Goal: Task Accomplishment & Management: Complete application form

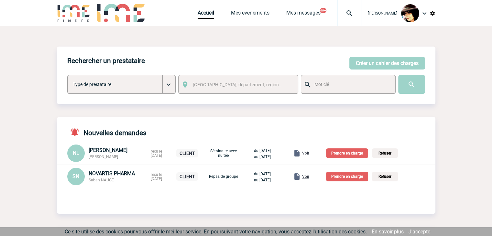
click at [354, 177] on p "Prendre en charge" at bounding box center [347, 177] width 42 height 10
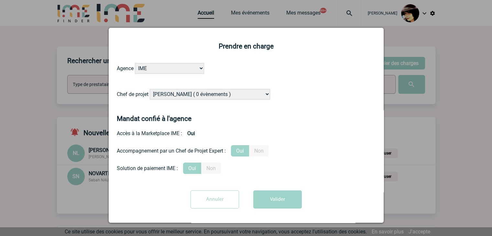
click at [202, 93] on select "Alizée VERLAGUET ( 0 évènements ) Anne-Françoise BONHOMME ( 184 évènements ) An…" at bounding box center [210, 94] width 120 height 11
select select "94396"
click at [212, 93] on select "Alizée VERLAGUET ( 0 évènements ) Anne-Françoise BONHOMME ( 184 évènements ) An…" at bounding box center [210, 94] width 120 height 11
click at [273, 198] on button "Valider" at bounding box center [277, 199] width 48 height 18
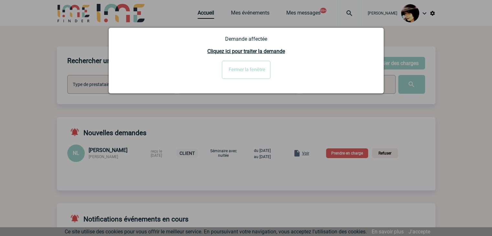
click at [238, 71] on input "Fermer la fenêtre" at bounding box center [246, 70] width 48 height 18
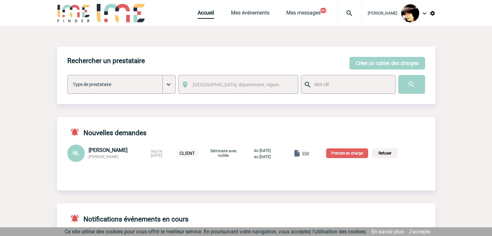
click at [309, 154] on span "Voir" at bounding box center [305, 153] width 7 height 5
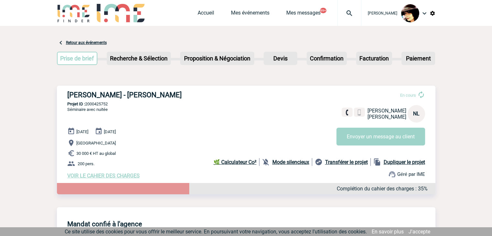
drag, startPoint x: 171, startPoint y: 96, endPoint x: 119, endPoint y: 95, distance: 52.7
click at [119, 95] on h3 "HILTI FRANCE - Nathalie LEGUET" at bounding box center [164, 95] width 194 height 8
copy h3 "[PERSON_NAME]"
click at [203, 13] on link "Accueil" at bounding box center [206, 14] width 16 height 9
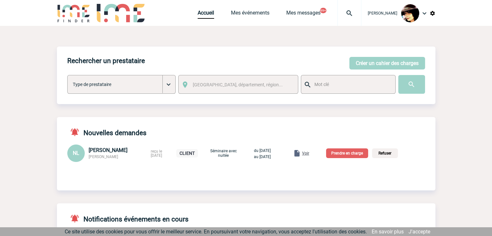
click at [350, 154] on p "Prendre en charge" at bounding box center [347, 153] width 42 height 10
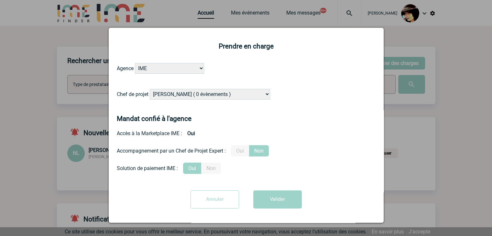
click at [169, 93] on select "[PERSON_NAME] ( 0 évènements ) [PERSON_NAME] ( 184 évènements ) [PERSON_NAME] (…" at bounding box center [210, 94] width 120 height 11
select select "103019"
click at [150, 89] on select "[PERSON_NAME] ( 0 évènements ) [PERSON_NAME] ( 184 évènements ) [PERSON_NAME] (…" at bounding box center [210, 94] width 120 height 11
click at [239, 154] on label "Oui" at bounding box center [240, 150] width 18 height 11
click at [0, 0] on input "Oui" at bounding box center [0, 0] width 0 height 0
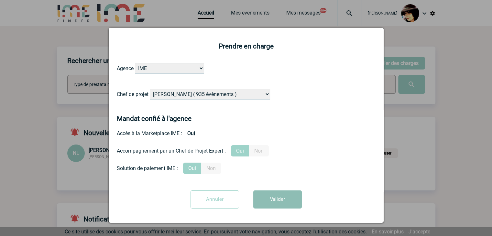
click at [271, 204] on button "Valider" at bounding box center [277, 199] width 48 height 18
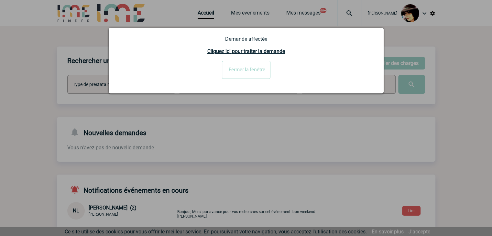
click at [235, 75] on input "Fermer la fenêtre" at bounding box center [246, 70] width 48 height 18
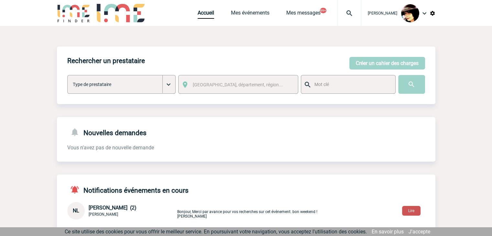
click at [411, 215] on button "Lire" at bounding box center [411, 211] width 18 height 10
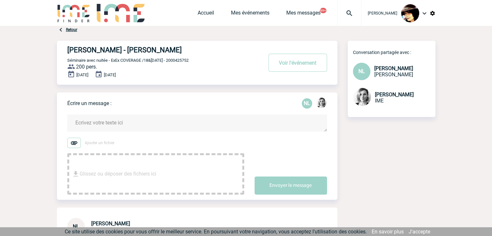
drag, startPoint x: 173, startPoint y: 49, endPoint x: 68, endPoint y: 48, distance: 105.4
click at [68, 48] on h4 "[PERSON_NAME] - [PERSON_NAME]" at bounding box center [155, 50] width 176 height 8
copy h4 "[PERSON_NAME] - [PERSON_NAME]"
click at [241, 10] on link "Mes événements" at bounding box center [250, 14] width 38 height 9
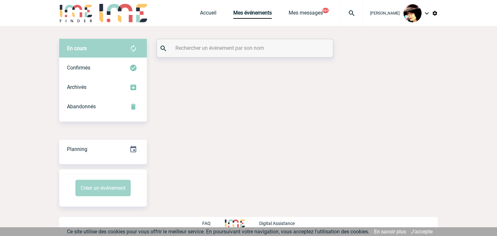
click at [218, 49] on input "text" at bounding box center [246, 47] width 144 height 9
paste input "[PERSON_NAME] - [PERSON_NAME]"
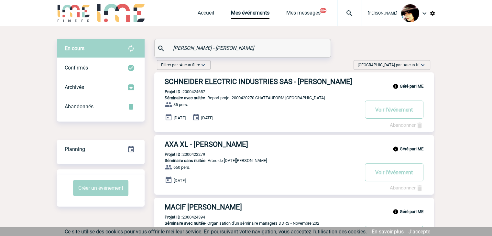
drag, startPoint x: 209, startPoint y: 48, endPoint x: 161, endPoint y: 48, distance: 48.2
click at [161, 48] on div "[PERSON_NAME] - [PERSON_NAME]" at bounding box center [243, 48] width 176 height 18
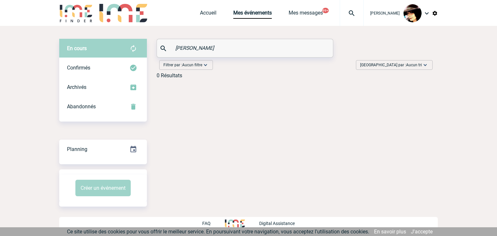
click at [177, 48] on input "[PERSON_NAME]" at bounding box center [246, 47] width 144 height 9
type input "LEGUET"
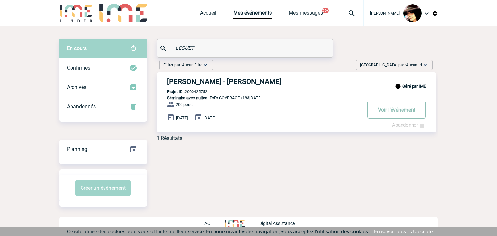
click at [395, 109] on button "Voir l'événement" at bounding box center [396, 110] width 59 height 18
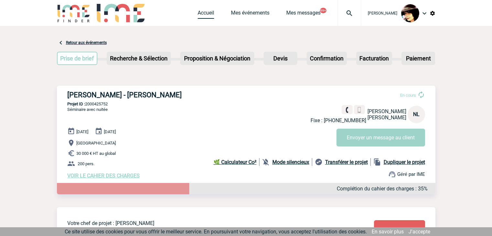
click at [198, 12] on link "Accueil" at bounding box center [206, 14] width 16 height 9
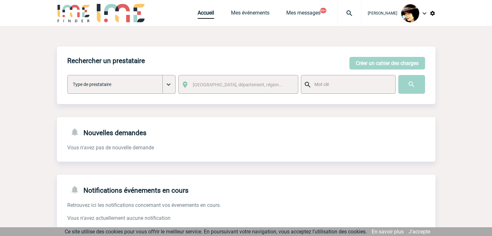
click at [341, 9] on img at bounding box center [348, 13] width 23 height 8
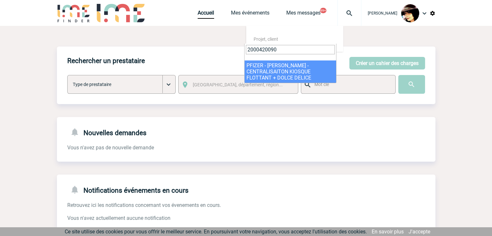
type input "2000420090"
select select "19591"
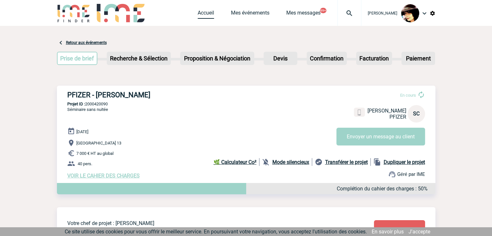
click at [204, 15] on link "Accueil" at bounding box center [206, 14] width 16 height 9
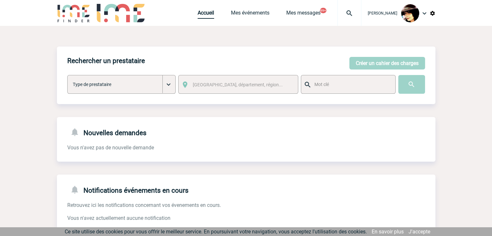
click at [198, 16] on link "Accueil" at bounding box center [206, 14] width 16 height 9
click at [366, 60] on button "Créer un cahier des charges" at bounding box center [387, 63] width 76 height 13
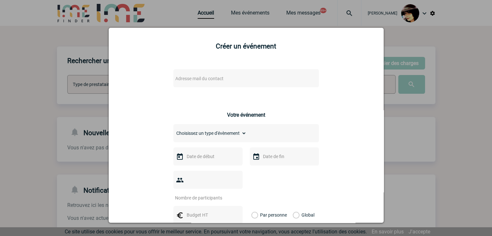
click at [184, 77] on span "Adresse mail du contact" at bounding box center [199, 78] width 48 height 5
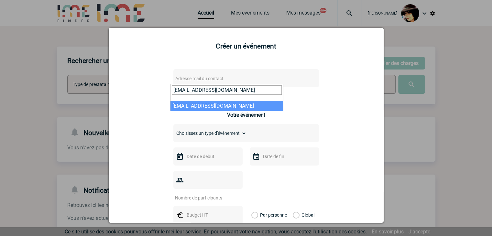
type input "maite.lamaison@arkema.com"
select select "128701"
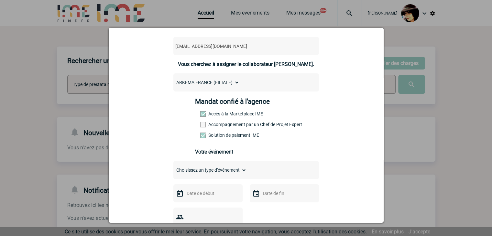
scroll to position [65, 0]
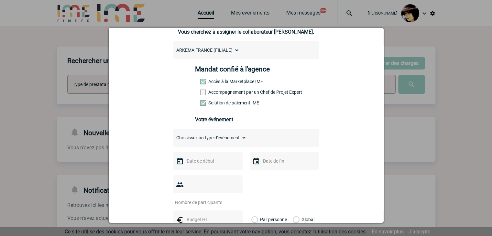
click at [201, 141] on select "Choisissez un type d'évènement Séminaire avec nuitée Séminaire sans nuitée Repa…" at bounding box center [209, 137] width 73 height 9
select select "5"
click at [173, 135] on select "Choisissez un type d'évènement Séminaire avec nuitée Séminaire sans nuitée Repa…" at bounding box center [209, 137] width 73 height 9
click at [204, 163] on input "text" at bounding box center [207, 161] width 45 height 8
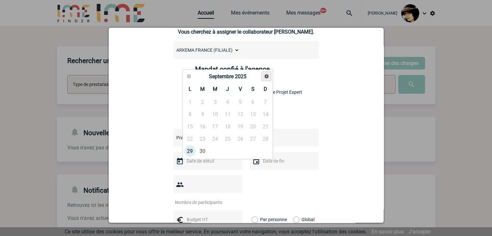
click at [264, 79] on link "Suivant" at bounding box center [266, 76] width 10 height 10
click at [228, 103] on link "2" at bounding box center [227, 102] width 12 height 12
type input "02-10-2025"
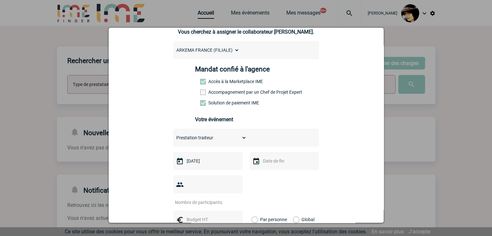
scroll to position [97, 0]
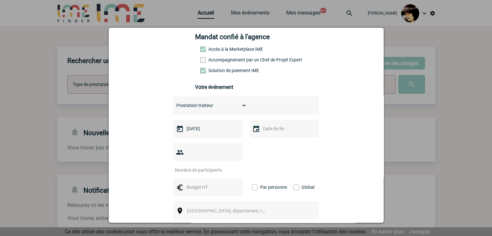
drag, startPoint x: 193, startPoint y: 151, endPoint x: 190, endPoint y: 155, distance: 4.4
click at [193, 166] on input "number" at bounding box center [203, 170] width 61 height 8
type input "1"
click at [199, 183] on input "text" at bounding box center [207, 187] width 45 height 8
type input "400"
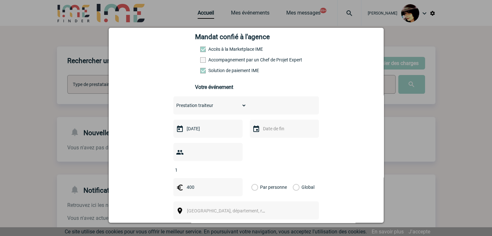
click at [293, 178] on label "Global" at bounding box center [295, 187] width 4 height 18
click at [0, 0] on input "Global" at bounding box center [0, 0] width 0 height 0
click at [193, 208] on span "[GEOGRAPHIC_DATA], département, région..." at bounding box center [232, 210] width 90 height 5
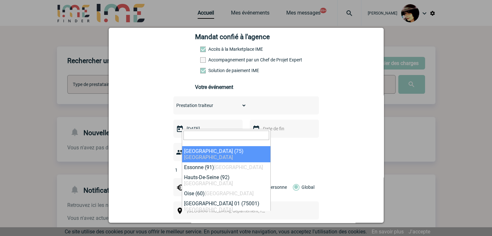
type input "3"
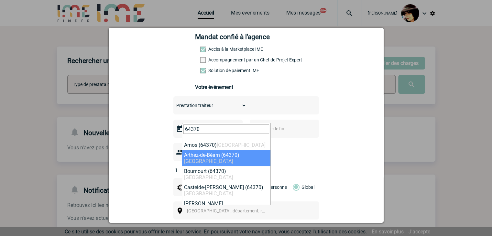
type input "64370"
select select "25624"
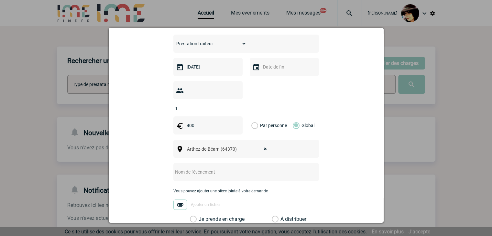
scroll to position [162, 0]
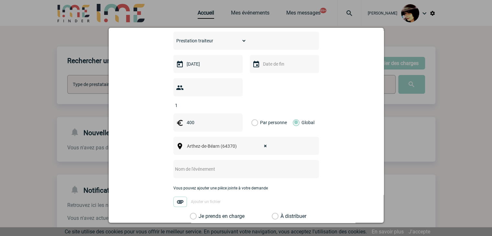
click at [200, 165] on input "text" at bounding box center [237, 169] width 128 height 8
click at [222, 165] on input "CENTRALISATION -" at bounding box center [237, 169] width 128 height 8
paste input "A Noste Prestation du 2 octobre 2025"
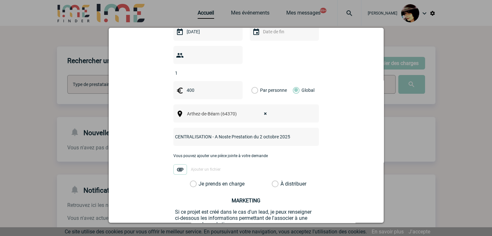
type input "CENTRALISATION - A Noste Prestation du 2 octobre 2025"
click at [275, 181] on label "À distribuer" at bounding box center [275, 184] width 7 height 6
click at [0, 0] on input "À distribuer" at bounding box center [0, 0] width 0 height 0
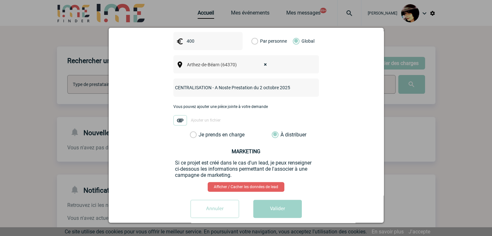
scroll to position [243, 0]
click at [278, 200] on button "Valider" at bounding box center [277, 209] width 48 height 18
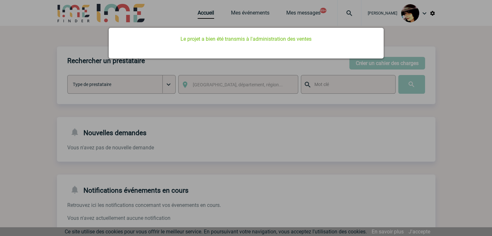
drag, startPoint x: 308, startPoint y: 132, endPoint x: 256, endPoint y: 99, distance: 61.9
click at [305, 132] on div at bounding box center [246, 118] width 492 height 236
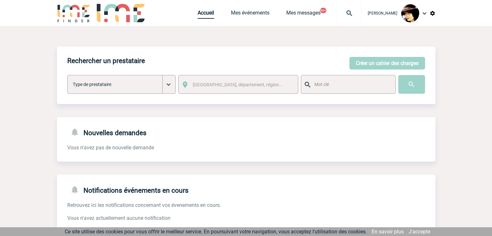
click at [198, 16] on body "Rachel SABOUREAU Accueil Mes événements 99+" at bounding box center [246, 198] width 492 height 396
click at [198, 16] on link "Accueil" at bounding box center [206, 14] width 16 height 9
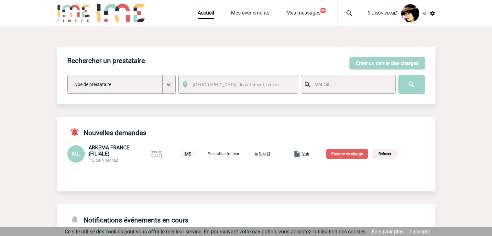
click at [309, 155] on span "Voir" at bounding box center [305, 154] width 7 height 5
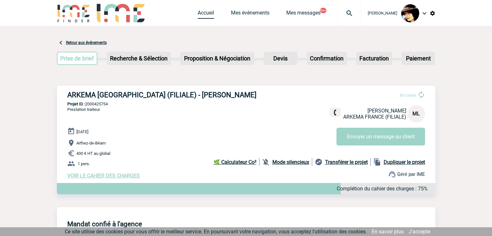
click at [200, 14] on link "Accueil" at bounding box center [206, 14] width 16 height 9
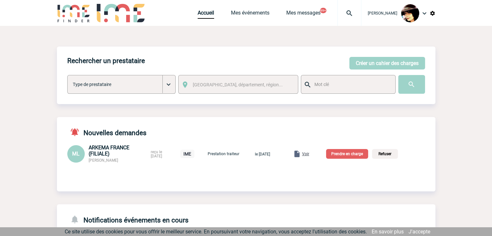
click at [349, 157] on p "Prendre en charge" at bounding box center [347, 154] width 42 height 10
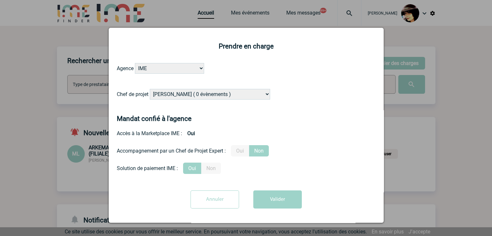
click at [167, 91] on select "[PERSON_NAME] ( 0 évènements ) [PERSON_NAME] ( 184 évènements ) [PERSON_NAME] (…" at bounding box center [210, 94] width 120 height 11
select select "132752"
drag, startPoint x: 203, startPoint y: 93, endPoint x: 211, endPoint y: 96, distance: 9.2
click at [203, 93] on select "[PERSON_NAME] ( 0 évènements ) [PERSON_NAME] ( 184 évènements ) [PERSON_NAME] (…" at bounding box center [210, 94] width 120 height 11
click at [273, 203] on button "Valider" at bounding box center [277, 199] width 48 height 18
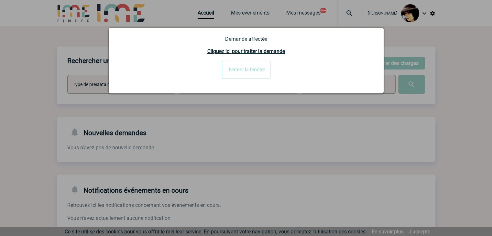
click at [246, 71] on input "Fermer la fenêtre" at bounding box center [246, 70] width 48 height 18
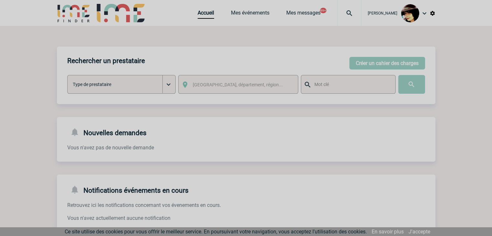
click at [362, 62] on body "Rachel SABOUREAU Accueil Mes événements 99+" at bounding box center [246, 198] width 492 height 396
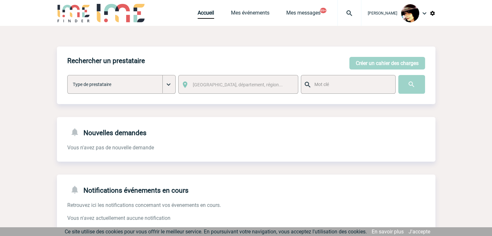
click at [362, 62] on button "Créer un cahier des charges" at bounding box center [387, 63] width 76 height 13
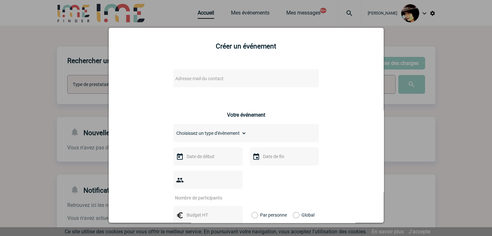
click at [227, 80] on span "Adresse mail du contact" at bounding box center [229, 78] width 113 height 9
drag, startPoint x: 272, startPoint y: 89, endPoint x: 49, endPoint y: 87, distance: 223.1
click at [49, 87] on body "Rachel SABOUREAU Accueil Mes événements 99+" at bounding box center [246, 198] width 492 height 396
paste input "stephanie.dalibard@arkema"
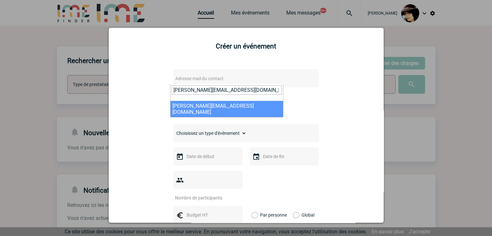
type input "stephanie.dalibard@arkema.com"
select select "112452"
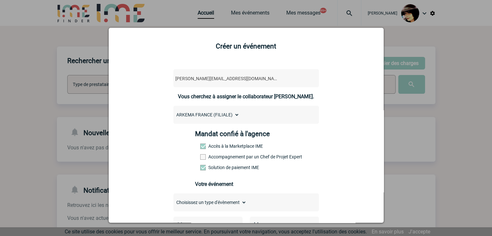
click at [449, 100] on div at bounding box center [246, 118] width 492 height 236
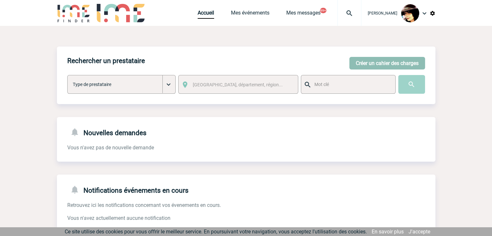
click at [366, 66] on button "Créer un cahier des charges" at bounding box center [387, 63] width 76 height 13
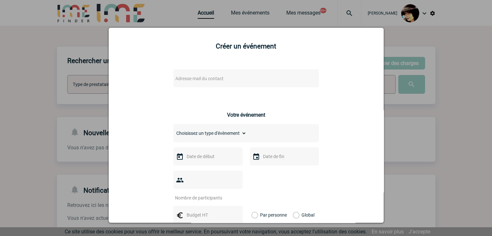
click at [188, 77] on span "Adresse mail du contact" at bounding box center [229, 78] width 113 height 9
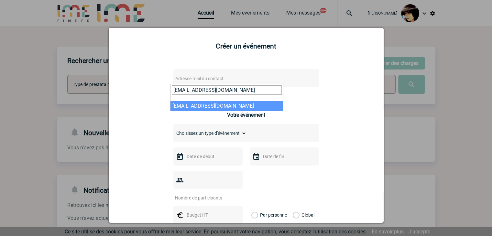
type input "MLAMANT@bouyguestelecom.fr"
select select "107053"
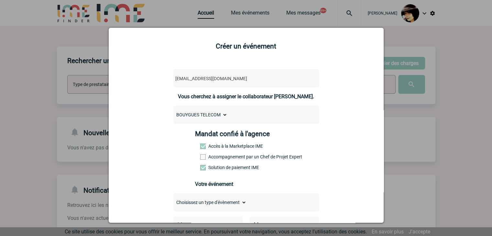
click at [201, 158] on span at bounding box center [202, 156] width 5 height 5
click at [0, 0] on input "Accompagnement par un Chef de Projet Expert" at bounding box center [0, 0] width 0 height 0
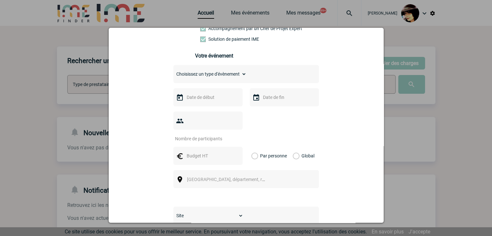
scroll to position [129, 0]
click at [186, 77] on select "Choisissez un type d'évènement Séminaire avec nuitée Séminaire sans nuitée Repa…" at bounding box center [209, 73] width 73 height 9
select select "3"
click at [173, 70] on select "Choisissez un type d'évènement Séminaire avec nuitée Séminaire sans nuitée Repa…" at bounding box center [209, 73] width 73 height 9
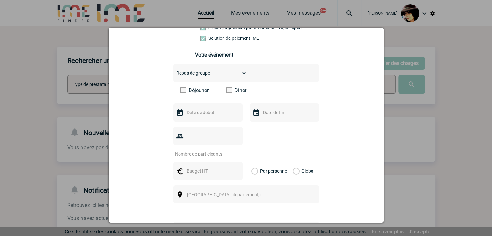
click at [226, 92] on span at bounding box center [228, 89] width 5 height 5
click at [0, 0] on input "Diner" at bounding box center [0, 0] width 0 height 0
click at [202, 114] on input "text" at bounding box center [207, 112] width 45 height 8
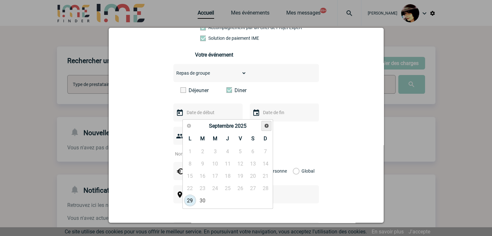
click at [268, 126] on span "Suivant" at bounding box center [266, 125] width 5 height 5
click at [267, 125] on span "Suivant" at bounding box center [266, 125] width 5 height 5
click at [228, 167] on link "11" at bounding box center [227, 164] width 12 height 12
type input "11-12-2025"
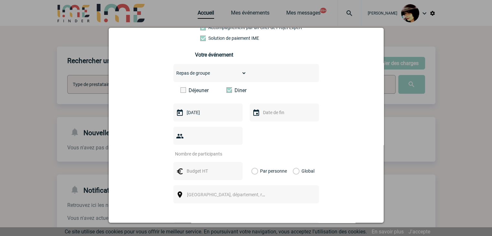
click at [194, 150] on input "number" at bounding box center [203, 154] width 61 height 8
type input "115"
click at [193, 167] on input "text" at bounding box center [207, 171] width 45 height 8
type input "9200"
click at [293, 162] on label "Global" at bounding box center [295, 171] width 4 height 18
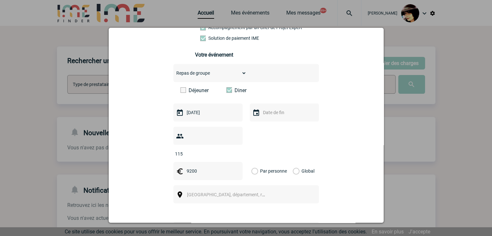
click at [0, 0] on input "Global" at bounding box center [0, 0] width 0 height 0
click at [216, 192] on span "Ville, département, région..." at bounding box center [232, 194] width 90 height 5
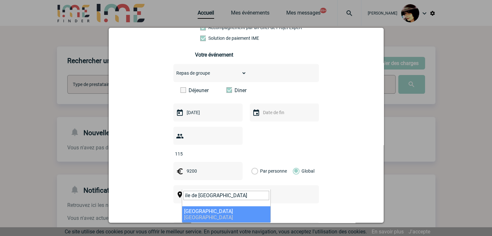
type input "ile de france"
select select "2"
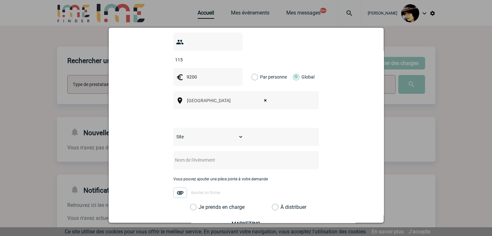
scroll to position [226, 0]
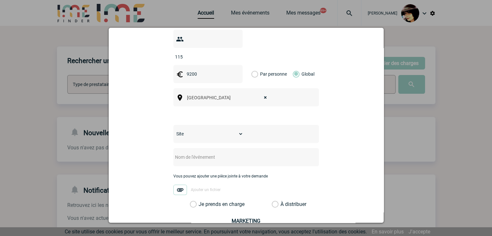
click at [187, 129] on select "Site SITE DE BOULOGNE-BILLANCOURT" at bounding box center [208, 133] width 70 height 9
select select "26"
click at [173, 129] on select "Site SITE DE BOULOGNE-BILLANCOURT" at bounding box center [208, 133] width 70 height 9
click at [199, 153] on input "text" at bounding box center [237, 157] width 128 height 8
paste input "- Soirée de fin d’année de la Direction Opérateurs"
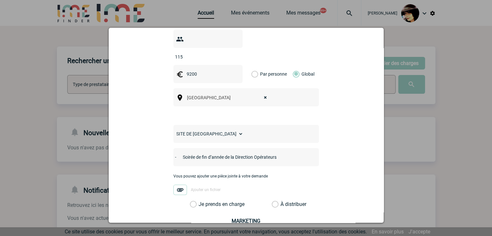
drag, startPoint x: 182, startPoint y: 147, endPoint x: 90, endPoint y: 148, distance: 91.8
click at [90, 148] on body "Rachel SABOUREAU Accueil Mes événements 99+" at bounding box center [246, 198] width 492 height 396
type input "Soirée de fin d’année de la Direction Opérateurs"
click at [274, 201] on label "À distribuer" at bounding box center [275, 204] width 7 height 6
click at [0, 0] on input "À distribuer" at bounding box center [0, 0] width 0 height 0
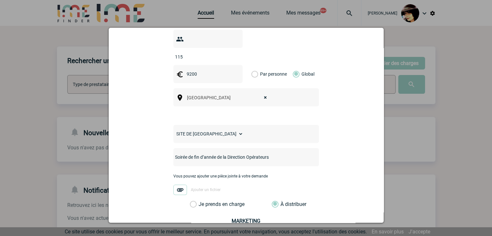
scroll to position [296, 0]
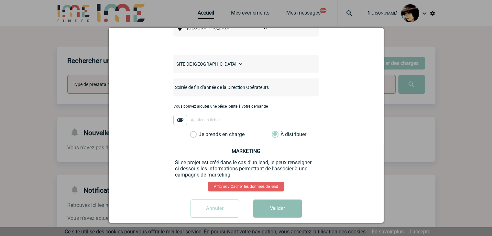
click at [277, 201] on button "Valider" at bounding box center [277, 208] width 48 height 18
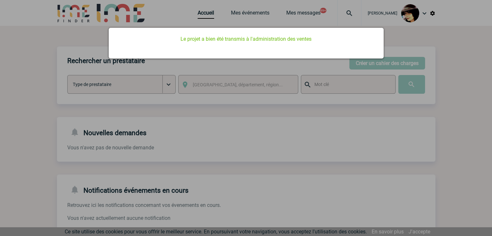
drag, startPoint x: 238, startPoint y: 138, endPoint x: 233, endPoint y: 128, distance: 11.4
click at [238, 136] on div at bounding box center [246, 118] width 492 height 236
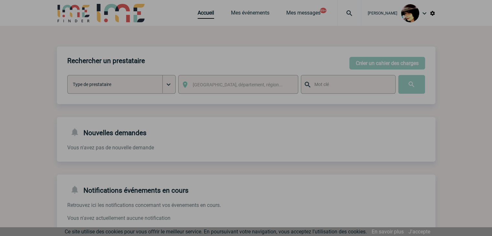
click at [203, 15] on div at bounding box center [246, 118] width 492 height 236
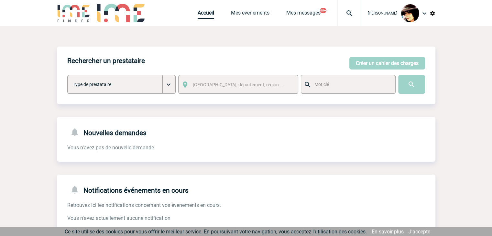
click at [204, 14] on link "Accueil" at bounding box center [206, 14] width 16 height 9
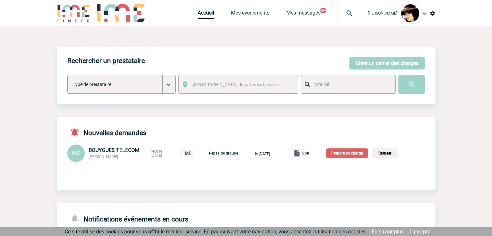
click at [309, 155] on span "Voir" at bounding box center [305, 153] width 7 height 5
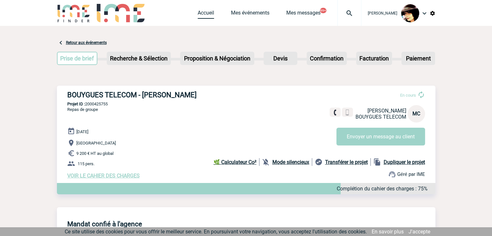
click at [198, 12] on link "Accueil" at bounding box center [206, 14] width 16 height 9
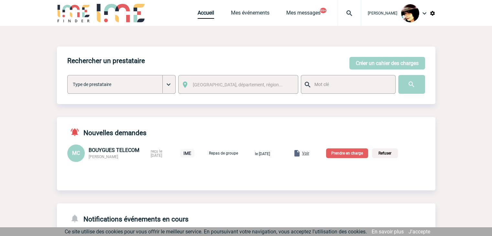
click at [345, 155] on p "Prendre en charge" at bounding box center [347, 153] width 42 height 10
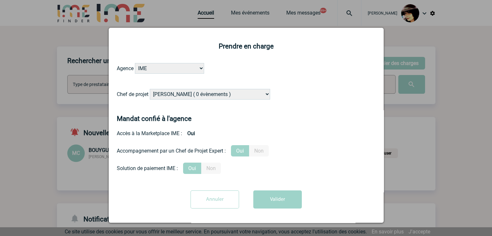
click at [171, 96] on select "[PERSON_NAME] ( 0 évènements ) [PERSON_NAME] ( 184 évènements ) [PERSON_NAME] (…" at bounding box center [210, 94] width 120 height 11
select select "131347"
click at [150, 89] on select "[PERSON_NAME] ( 0 évènements ) [PERSON_NAME] ( 184 évènements ) [PERSON_NAME] (…" at bounding box center [210, 94] width 120 height 11
click at [274, 203] on button "Valider" at bounding box center [277, 199] width 48 height 18
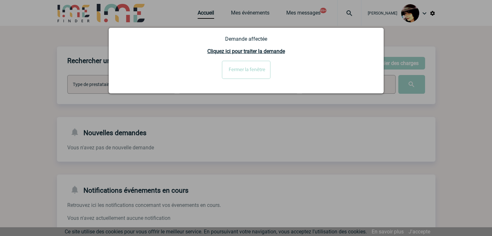
drag, startPoint x: 233, startPoint y: 63, endPoint x: 233, endPoint y: 70, distance: 7.1
click at [233, 64] on input "Fermer la fenêtre" at bounding box center [246, 70] width 48 height 18
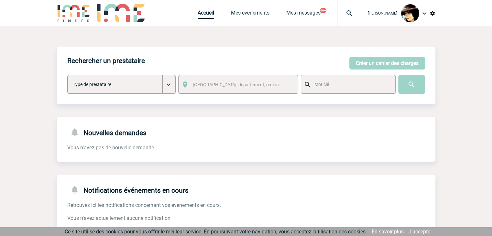
click at [200, 16] on link "Accueil" at bounding box center [206, 14] width 16 height 9
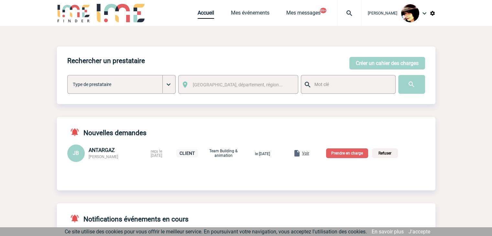
click at [309, 154] on span "Voir" at bounding box center [305, 153] width 7 height 5
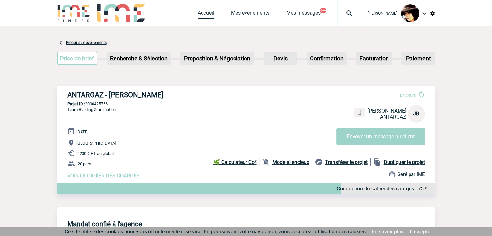
click at [200, 13] on link "Accueil" at bounding box center [206, 14] width 16 height 9
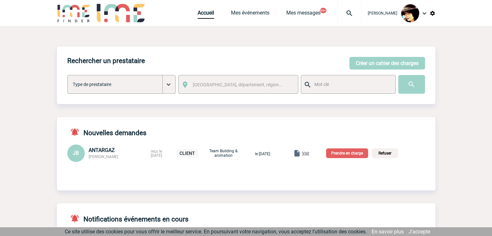
click at [346, 155] on p "Prendre en charge" at bounding box center [347, 153] width 42 height 10
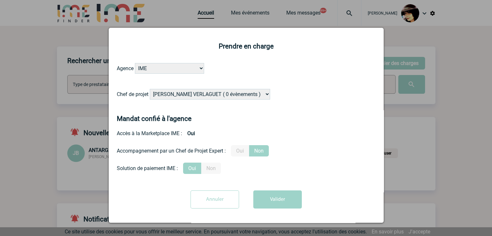
click at [184, 95] on select "[PERSON_NAME] VERLAGUET ( 0 évènements ) [PERSON_NAME] ( 184 évènements ) [PERS…" at bounding box center [210, 94] width 120 height 11
select select "131233"
click at [150, 89] on select "[PERSON_NAME] VERLAGUET ( 0 évènements ) [PERSON_NAME] ( 184 évènements ) [PERS…" at bounding box center [210, 94] width 120 height 11
click at [241, 149] on label "Oui" at bounding box center [240, 150] width 18 height 11
click at [0, 0] on input "Oui" at bounding box center [0, 0] width 0 height 0
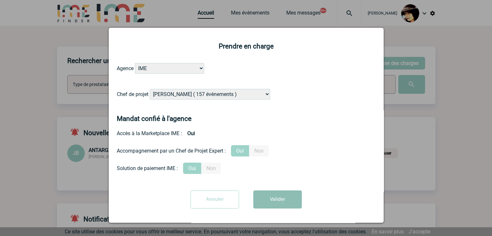
click at [273, 205] on button "Valider" at bounding box center [277, 199] width 48 height 18
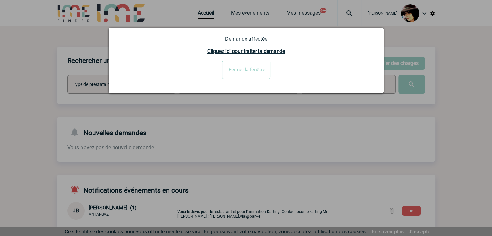
click at [257, 68] on input "Fermer la fenêtre" at bounding box center [246, 70] width 48 height 18
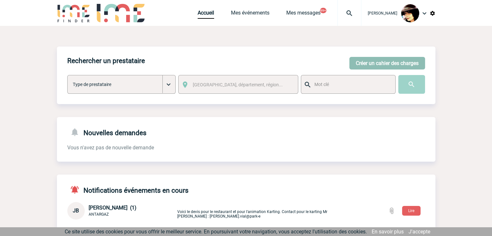
click at [364, 65] on button "Créer un cahier des charges" at bounding box center [387, 63] width 76 height 13
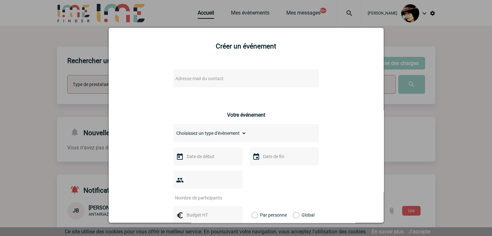
click at [242, 81] on span "Adresse mail du contact" at bounding box center [229, 78] width 113 height 9
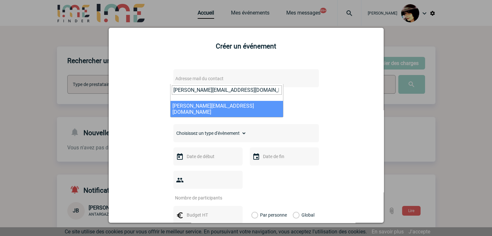
type input "[PERSON_NAME][EMAIL_ADDRESS][DOMAIN_NAME]"
select select "112452"
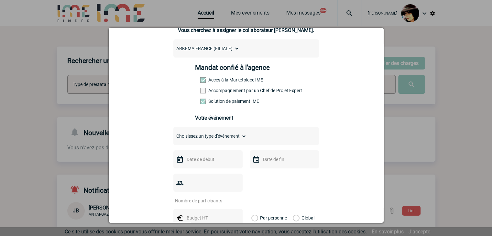
scroll to position [129, 0]
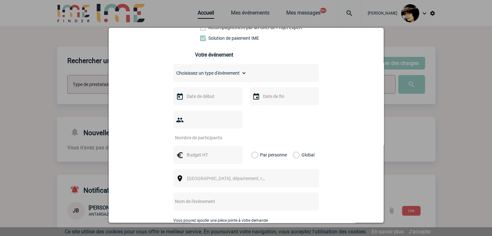
click at [182, 78] on select "Choisissez un type d'évènement Séminaire avec nuitée Séminaire sans nuitée Repa…" at bounding box center [209, 73] width 73 height 9
select select "2"
click at [173, 70] on select "Choisissez un type d'évènement Séminaire avec nuitée Séminaire sans nuitée Repa…" at bounding box center [209, 73] width 73 height 9
click at [197, 98] on input "text" at bounding box center [207, 96] width 45 height 8
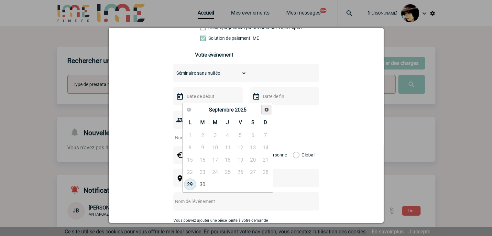
click at [266, 111] on span "Suivant" at bounding box center [266, 109] width 5 height 5
click at [204, 146] on link "4" at bounding box center [203, 148] width 12 height 12
type input "[DATE]"
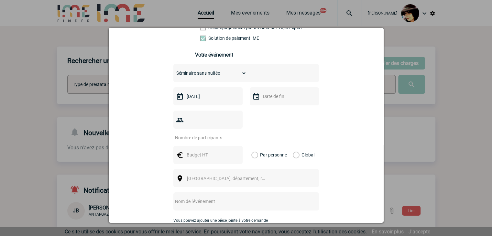
click at [269, 101] on input "text" at bounding box center [283, 96] width 45 height 8
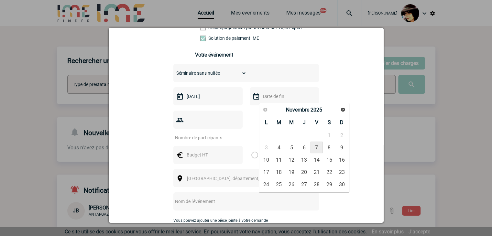
click at [315, 145] on link "7" at bounding box center [316, 148] width 12 height 12
type input "[DATE]"
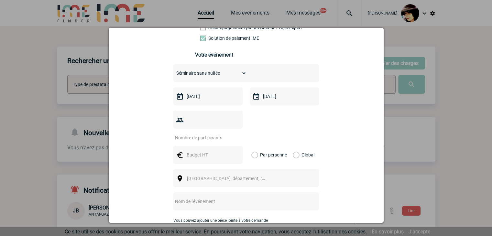
click at [201, 134] on input "number" at bounding box center [203, 138] width 61 height 8
type input "8"
click at [201, 151] on input "text" at bounding box center [207, 155] width 45 height 8
type input "8090"
click at [293, 146] on label "Global" at bounding box center [295, 155] width 4 height 18
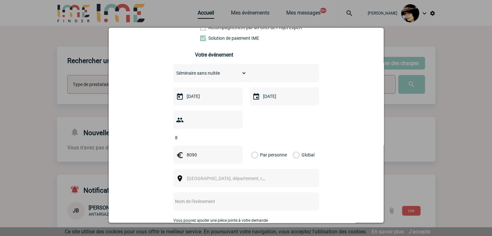
click at [0, 0] on input "Global" at bounding box center [0, 0] width 0 height 0
click at [310, 205] on div "Choisissez un type d'évènement Séminaire avec nuitée Séminaire sans nuitée Repa…" at bounding box center [245, 158] width 145 height 188
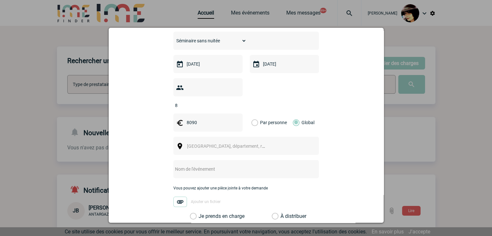
click at [186, 142] on span "[GEOGRAPHIC_DATA], département, région..." at bounding box center [228, 146] width 89 height 9
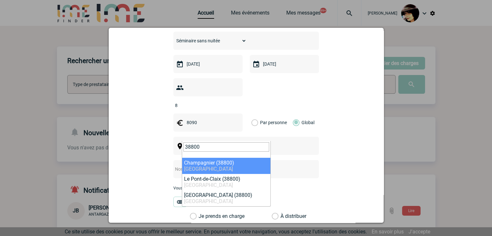
type input "38800"
select select "35457"
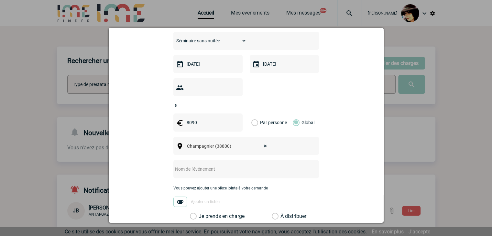
drag, startPoint x: 203, startPoint y: 162, endPoint x: 210, endPoint y: 162, distance: 7.5
click at [204, 165] on input "text" at bounding box center [237, 169] width 128 height 8
drag, startPoint x: 217, startPoint y: 159, endPoint x: 212, endPoint y: 160, distance: 4.6
click at [217, 165] on input "CENTRALISATION -" at bounding box center [237, 169] width 128 height 8
type input "CENTRALISATION - ARKEMA"
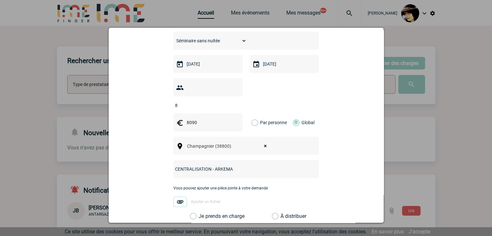
click at [272, 213] on label "À distribuer" at bounding box center [275, 216] width 7 height 6
click at [0, 0] on input "À distribuer" at bounding box center [0, 0] width 0 height 0
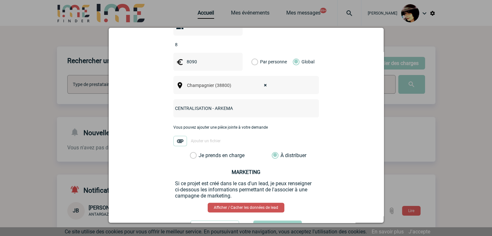
scroll to position [243, 0]
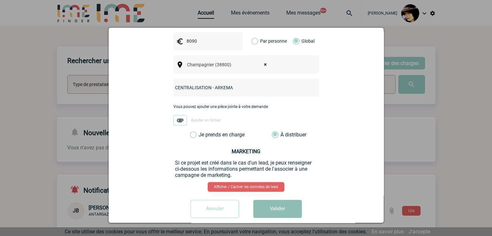
click at [273, 200] on button "Valider" at bounding box center [277, 209] width 48 height 18
